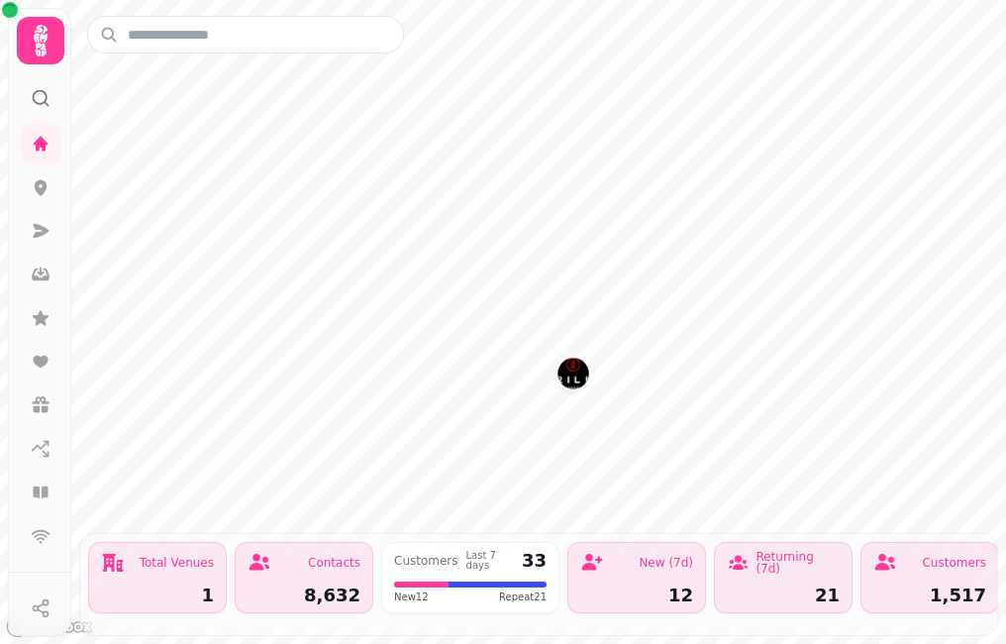
click at [28, 35] on icon at bounding box center [41, 41] width 40 height 40
click at [181, 29] on input "text" at bounding box center [245, 35] width 317 height 38
click at [273, 41] on input "text" at bounding box center [245, 35] width 317 height 38
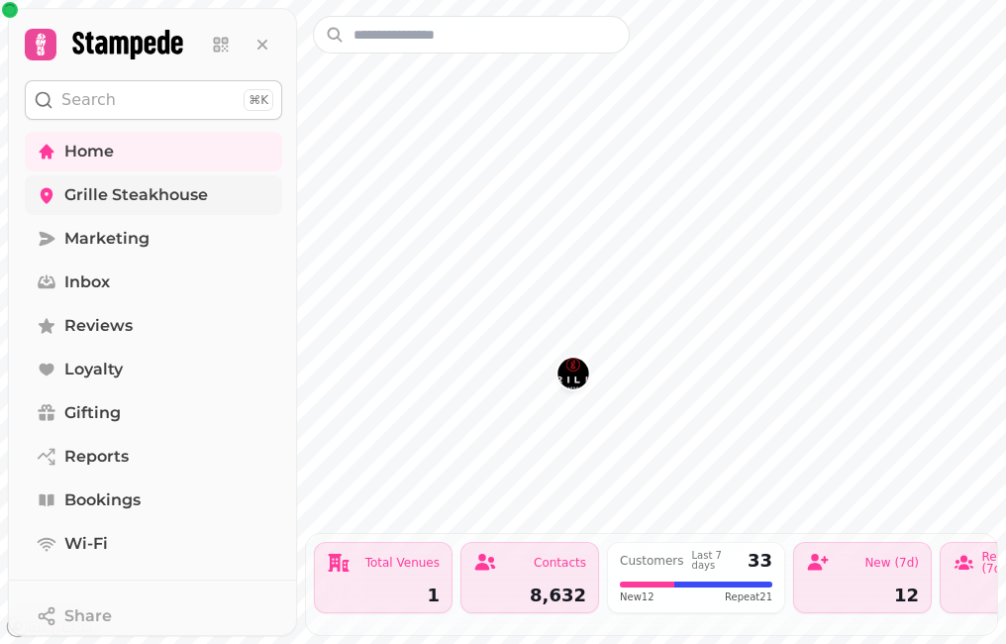
click at [120, 193] on span "Grille Steakhouse" at bounding box center [136, 195] width 144 height 24
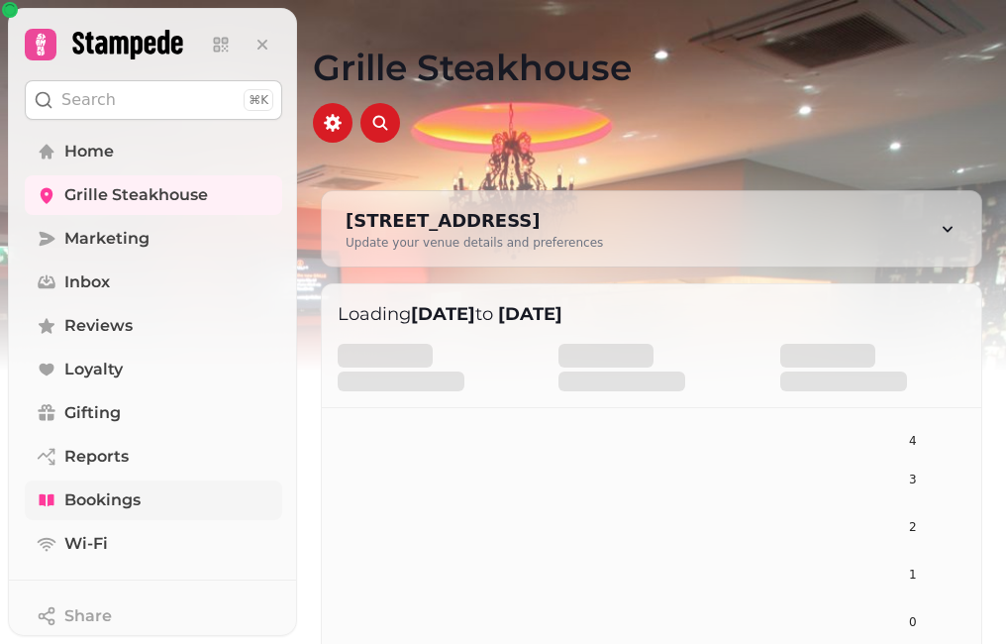
click at [99, 501] on span "Bookings" at bounding box center [102, 500] width 76 height 24
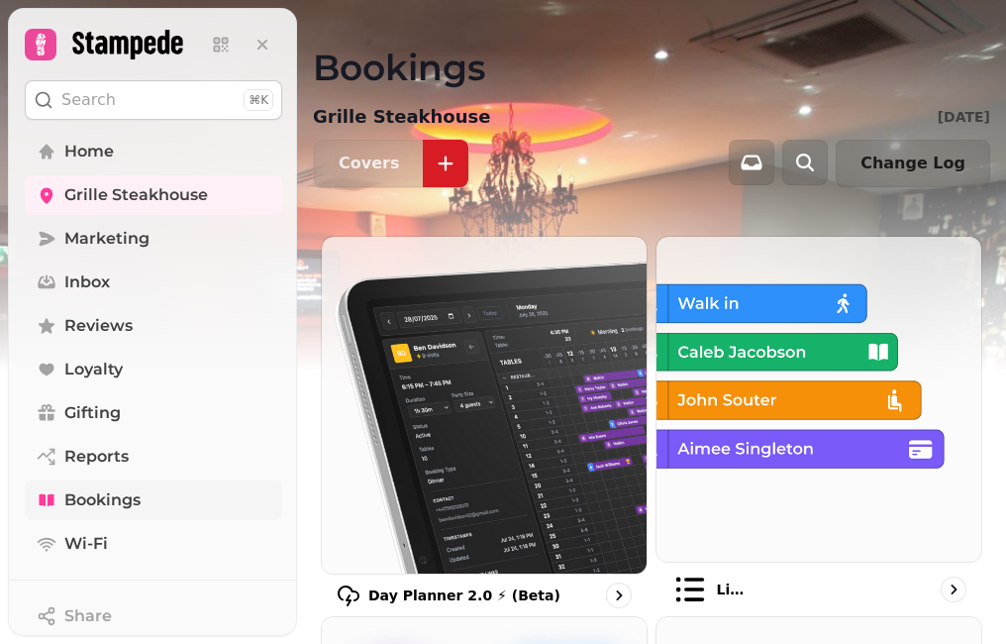
click at [100, 499] on span "Bookings" at bounding box center [102, 500] width 76 height 24
click at [111, 155] on span "Home" at bounding box center [89, 152] width 50 height 24
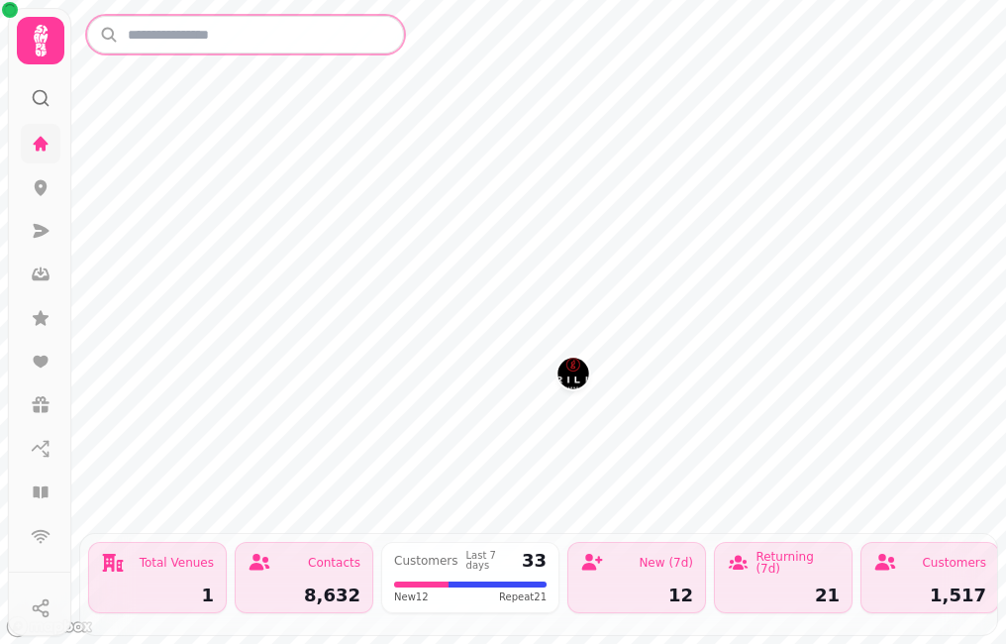
click at [162, 32] on input "text" at bounding box center [245, 35] width 317 height 38
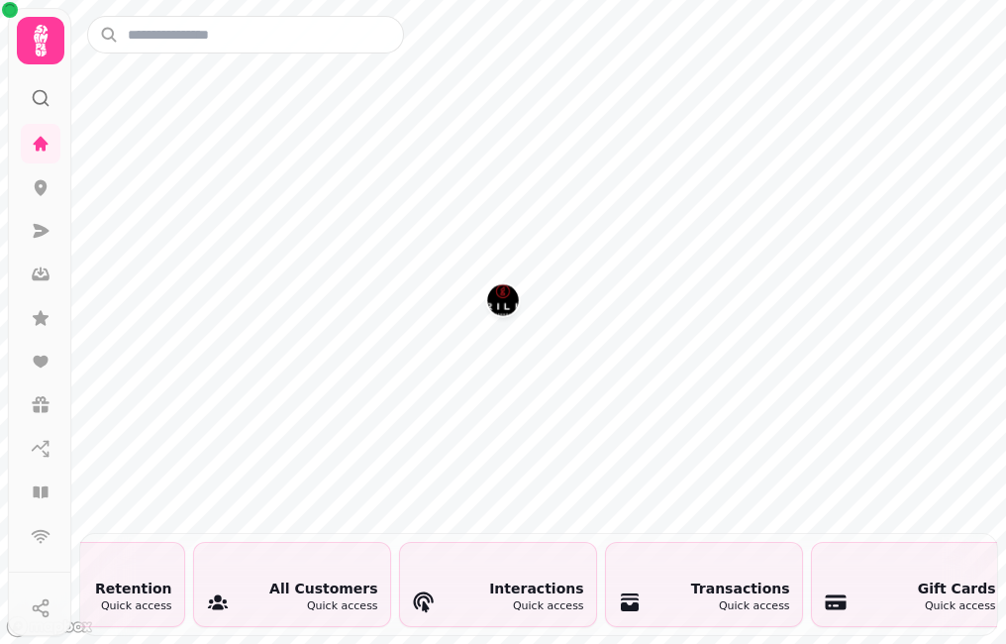
scroll to position [0, 4421]
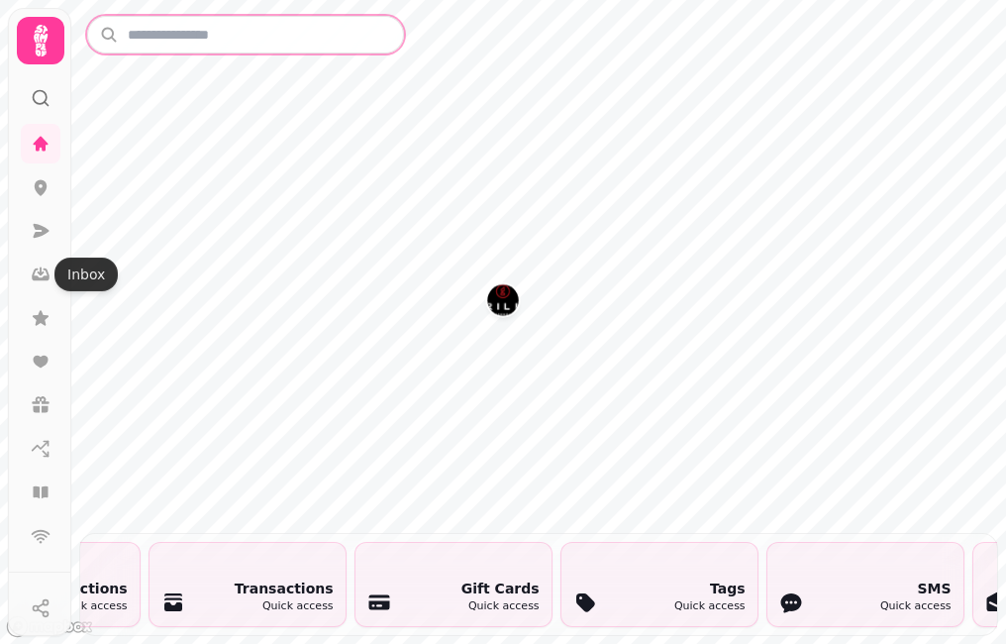
click at [179, 38] on input "text" at bounding box center [245, 35] width 317 height 38
type input "**********"
